Goal: Task Accomplishment & Management: Use online tool/utility

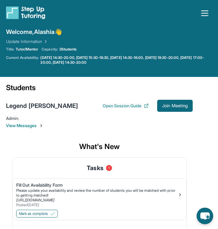
scroll to position [12, 0]
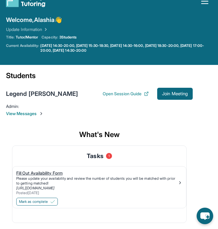
click at [96, 176] on div "Fill Out Availability Form" at bounding box center [96, 173] width 161 height 6
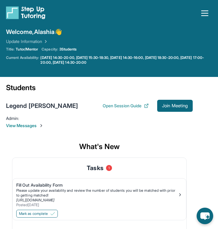
click at [202, 14] on icon "button" at bounding box center [205, 13] width 10 height 10
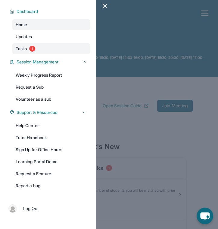
click at [40, 51] on link "Tasks 1" at bounding box center [51, 48] width 78 height 11
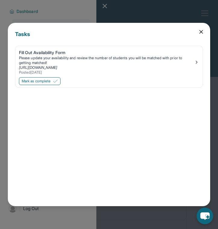
click at [199, 31] on icon at bounding box center [201, 32] width 6 height 6
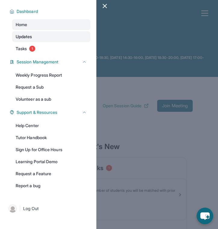
click at [41, 36] on link "Updates" at bounding box center [51, 36] width 78 height 11
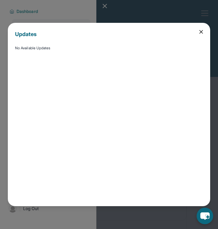
click at [199, 32] on icon at bounding box center [201, 32] width 6 height 6
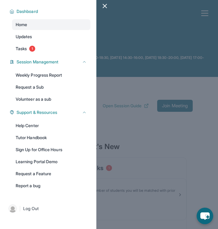
click at [130, 48] on div at bounding box center [109, 114] width 218 height 229
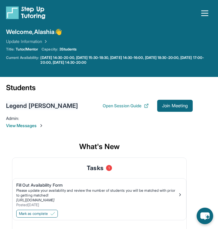
click at [26, 104] on div "Legend [PERSON_NAME]" at bounding box center [42, 106] width 72 height 8
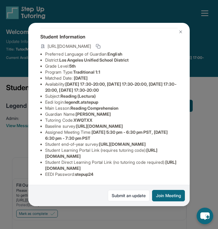
scroll to position [70, 0]
click at [182, 31] on img at bounding box center [180, 32] width 5 height 5
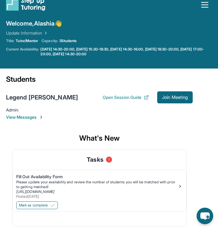
scroll to position [12, 0]
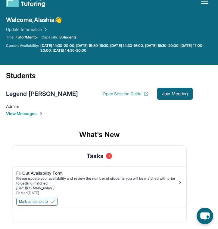
click at [132, 93] on button "Open Session Guide" at bounding box center [126, 94] width 46 height 6
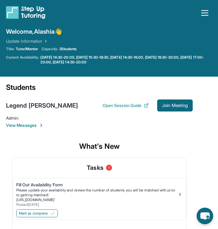
scroll to position [0, 0]
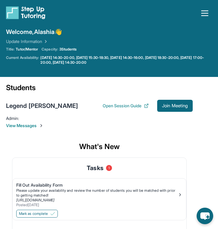
click at [201, 14] on icon "button" at bounding box center [205, 13] width 10 height 10
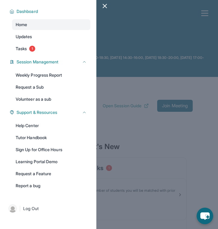
click at [128, 92] on div at bounding box center [109, 114] width 218 height 229
